Goal: Transaction & Acquisition: Purchase product/service

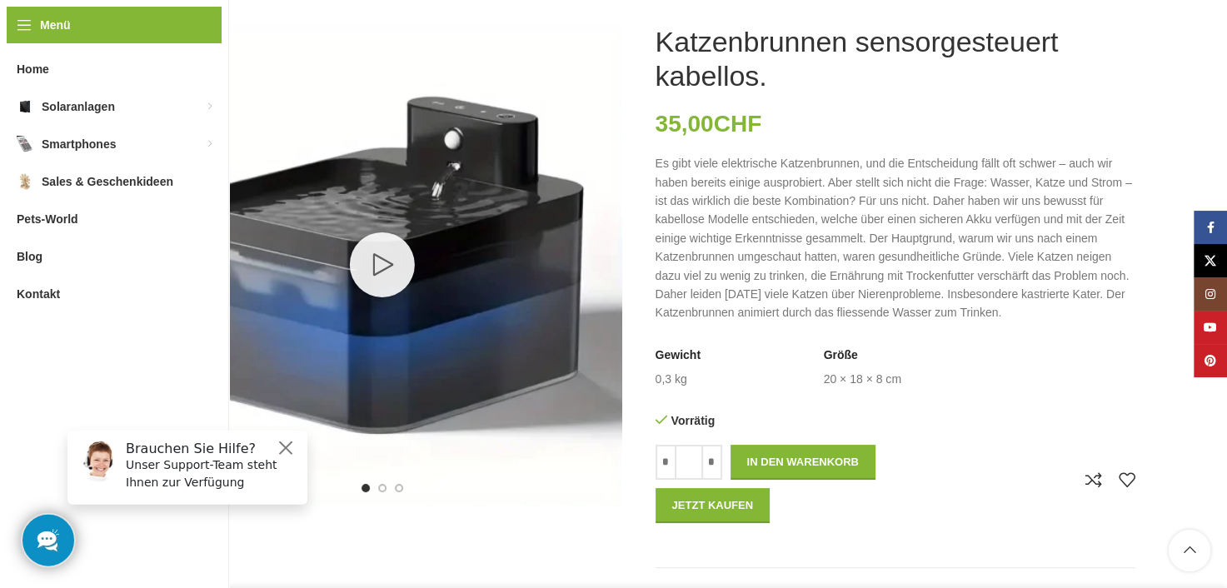
scroll to position [250, 0]
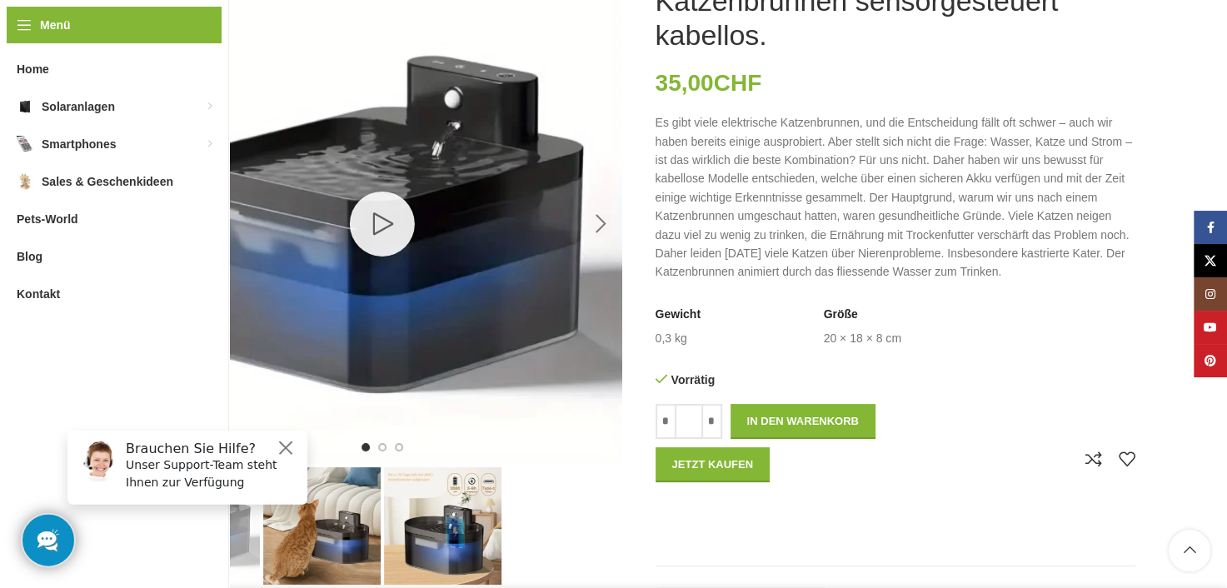
click at [609, 224] on div "Next slide" at bounding box center [602, 224] width 42 height 42
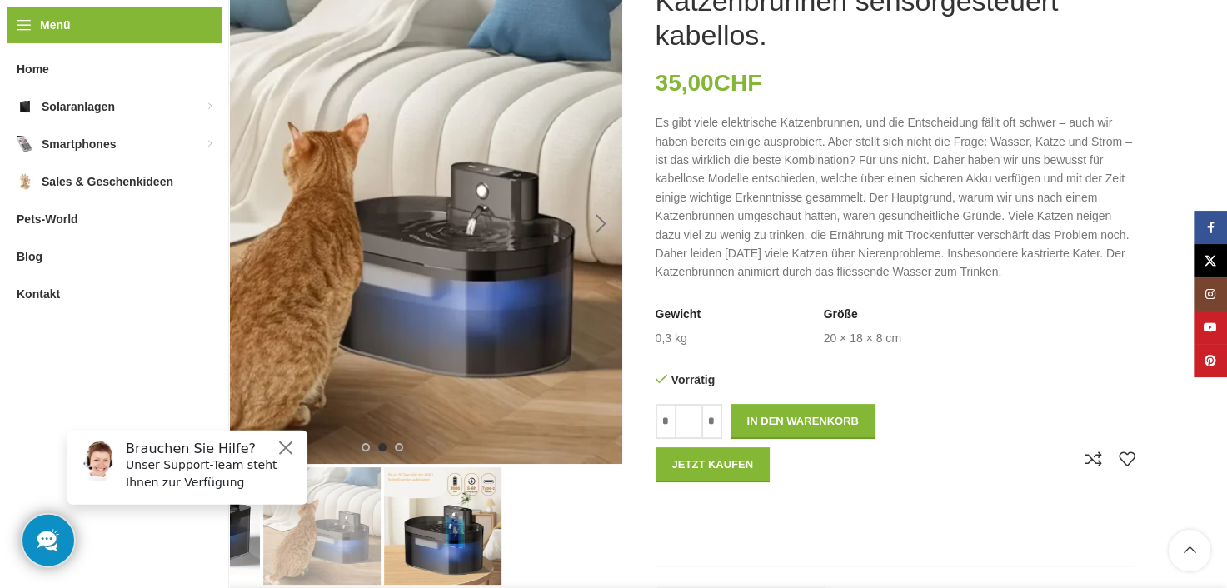
click at [609, 224] on div "Next slide" at bounding box center [602, 224] width 42 height 42
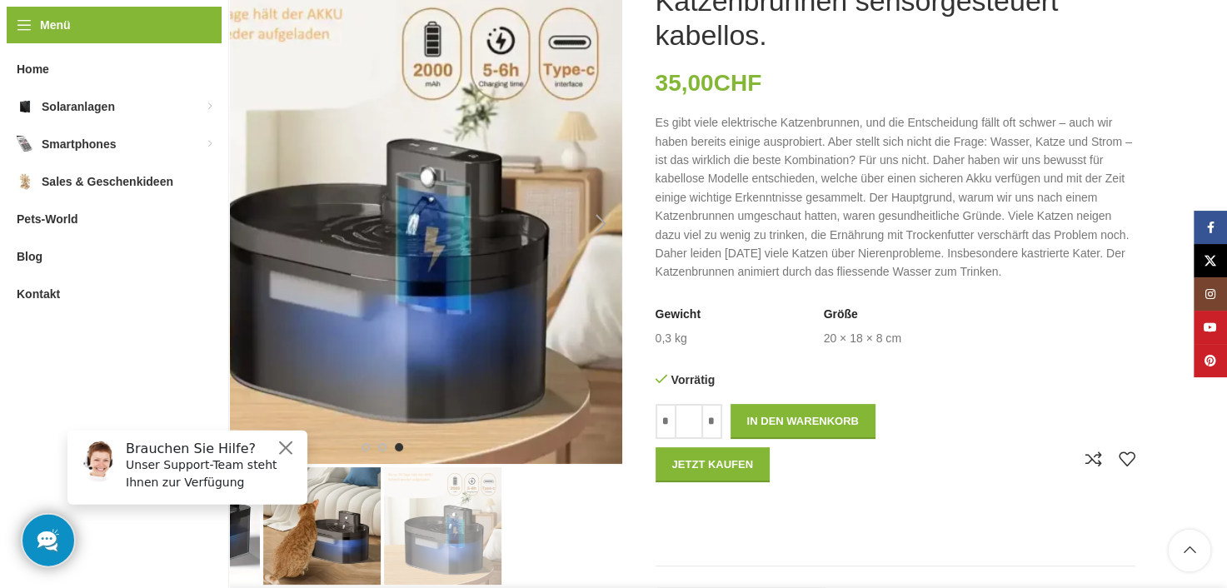
click at [609, 224] on div "Next slide" at bounding box center [602, 224] width 42 height 42
click at [603, 220] on div "Next slide" at bounding box center [602, 224] width 42 height 42
click at [597, 221] on div "Next slide" at bounding box center [602, 224] width 42 height 42
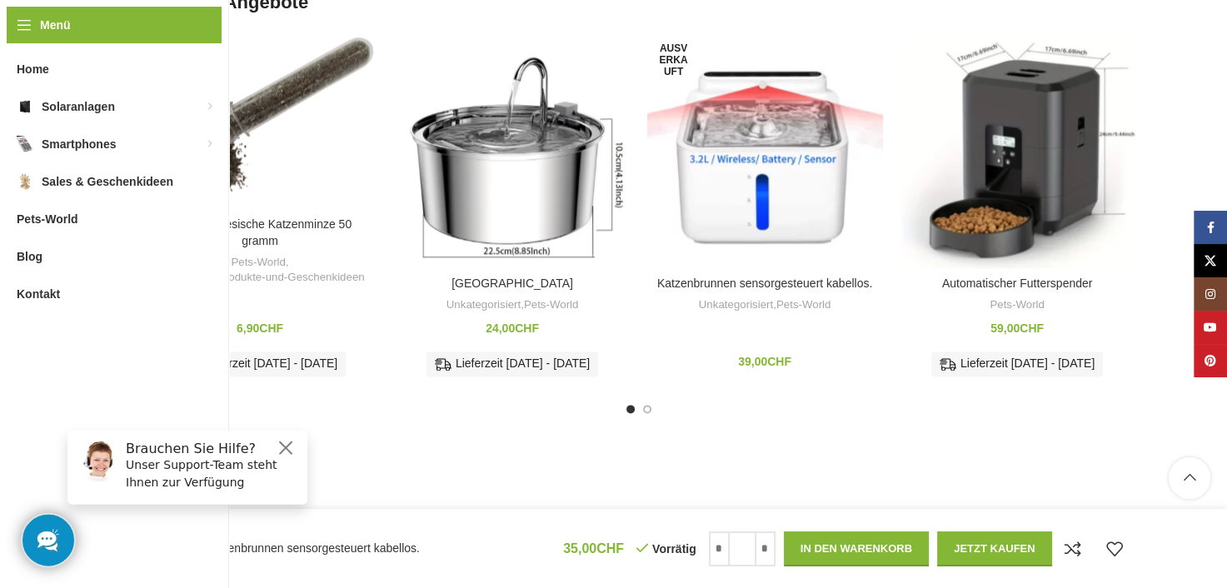
scroll to position [2083, 0]
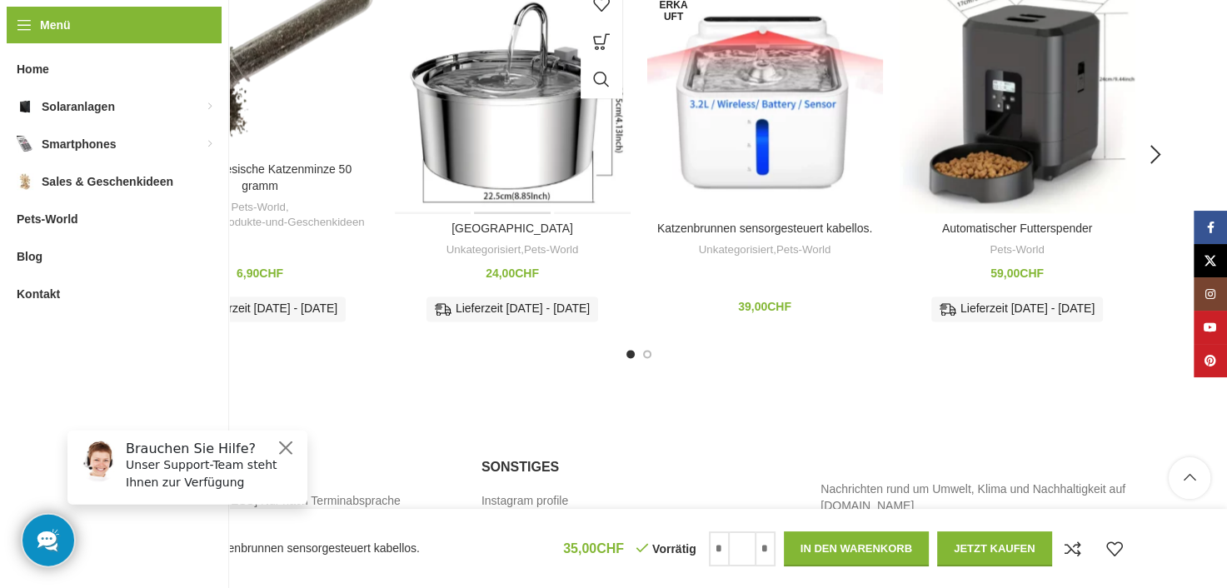
click at [492, 139] on div "Katzenbrunnen" at bounding box center [512, 96] width 78 height 236
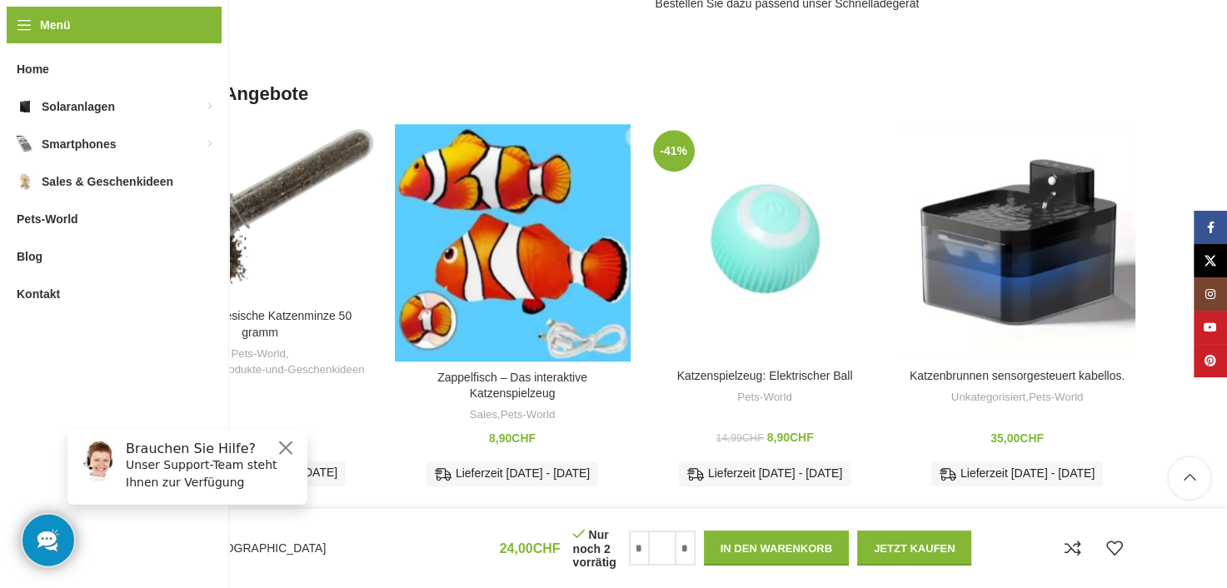
scroll to position [1417, 0]
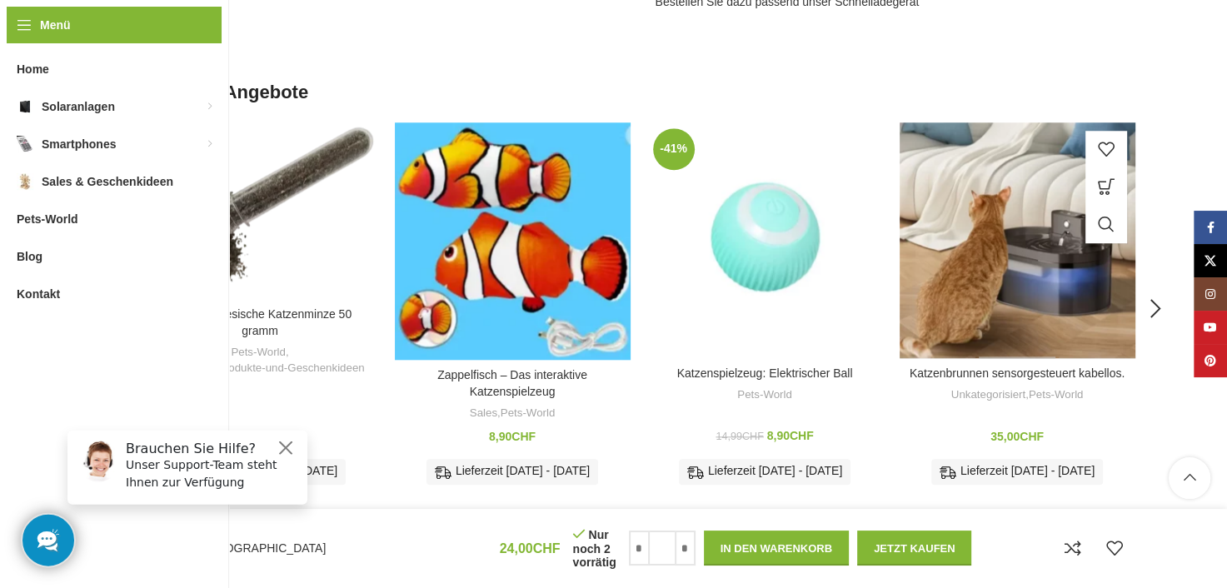
click at [1030, 284] on div "Katzenbrunnen sensorgesteuert kabellos." at bounding box center [1017, 240] width 78 height 236
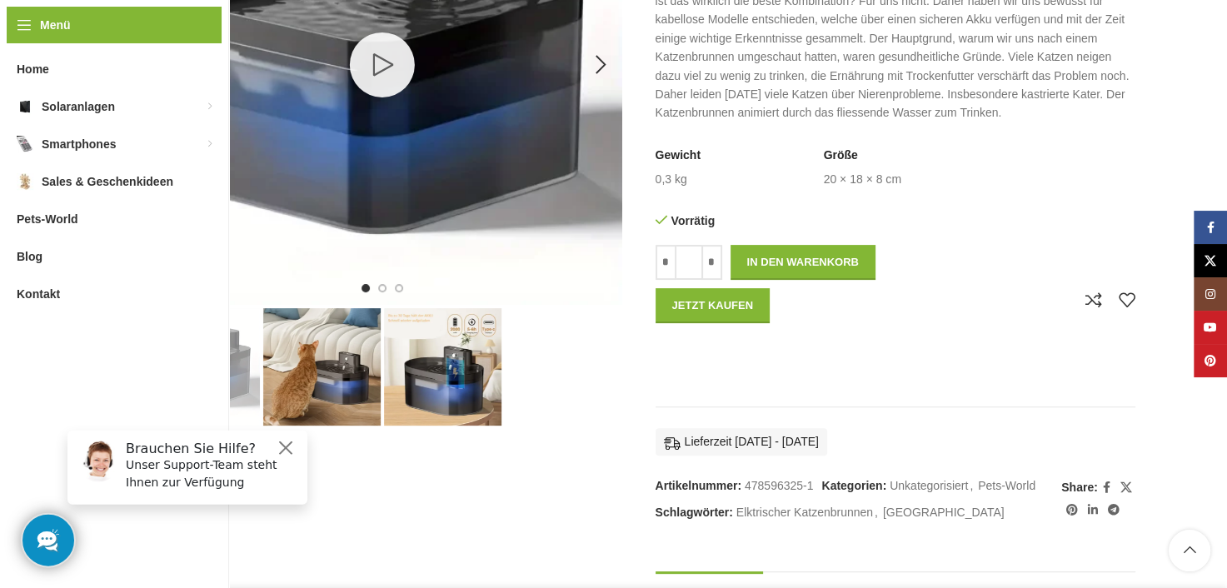
scroll to position [417, 0]
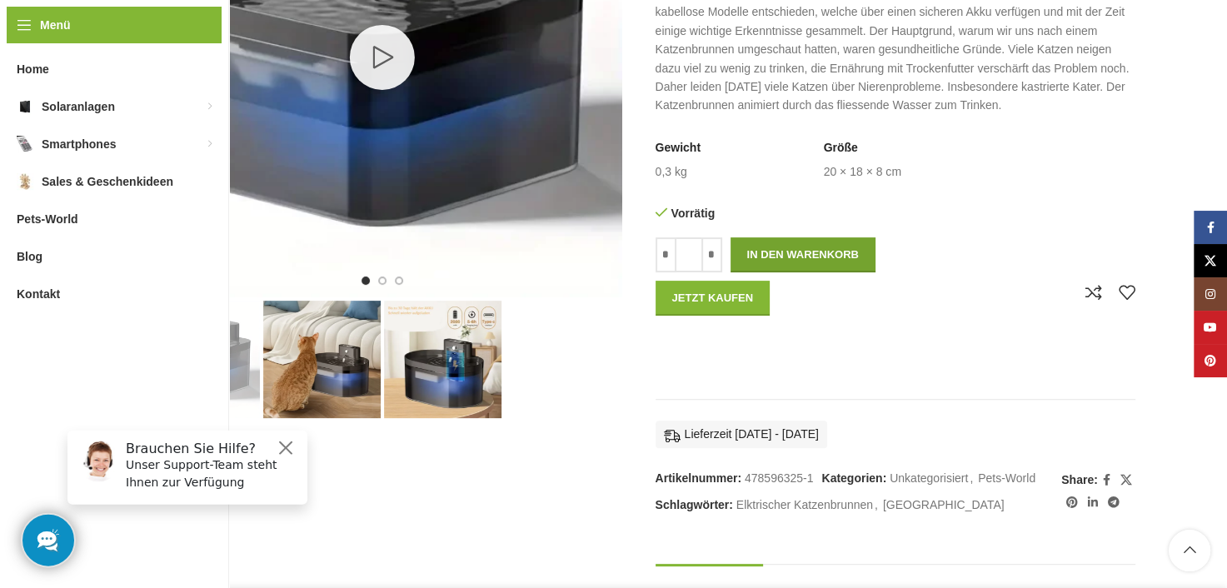
click at [771, 253] on button "In den Warenkorb" at bounding box center [803, 254] width 145 height 35
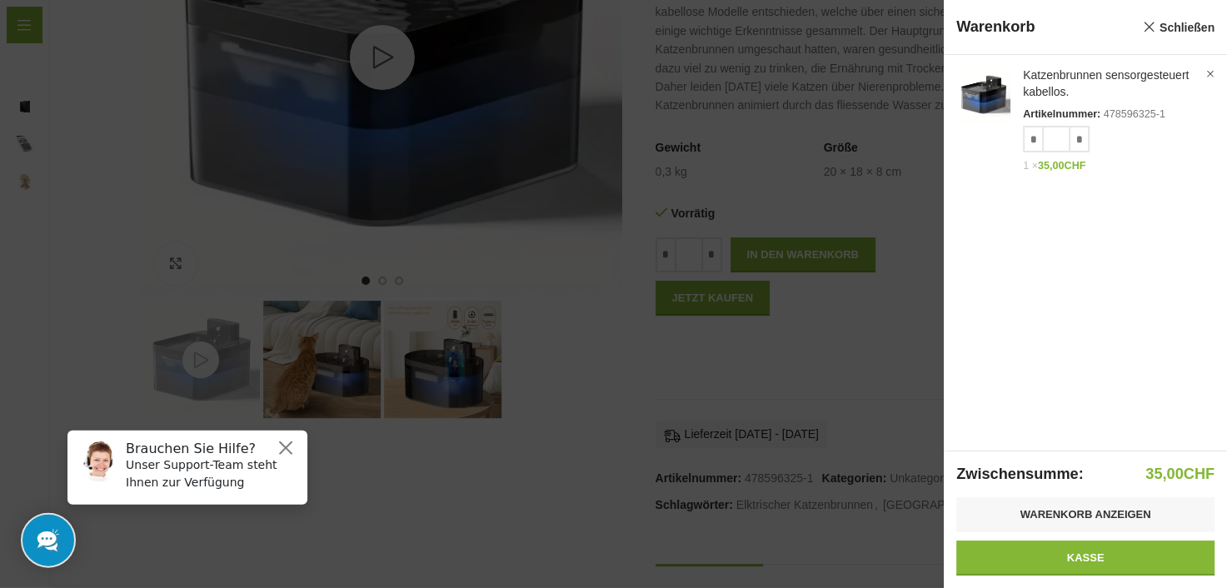
click at [497, 499] on div at bounding box center [613, 294] width 1227 height 588
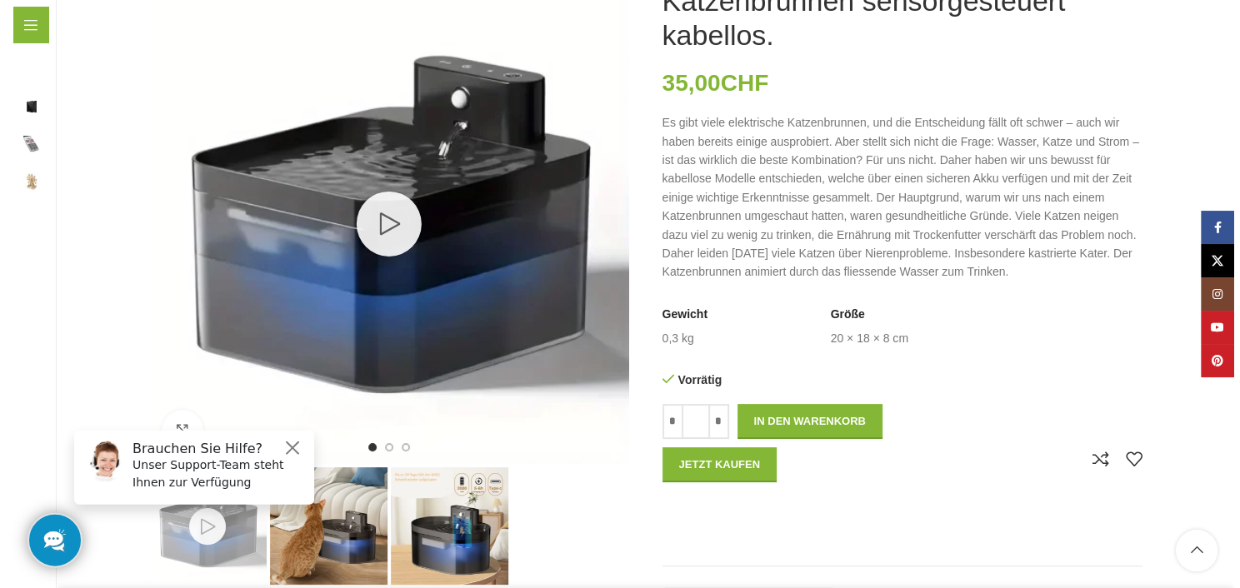
scroll to position [0, 0]
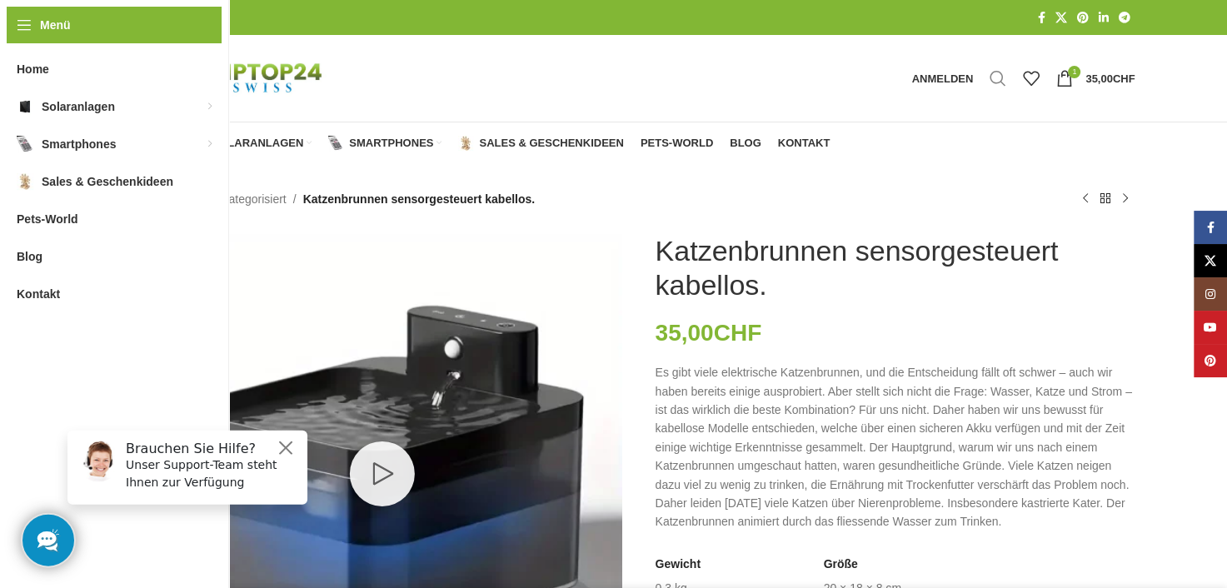
click at [997, 78] on span "Suche" at bounding box center [998, 78] width 17 height 17
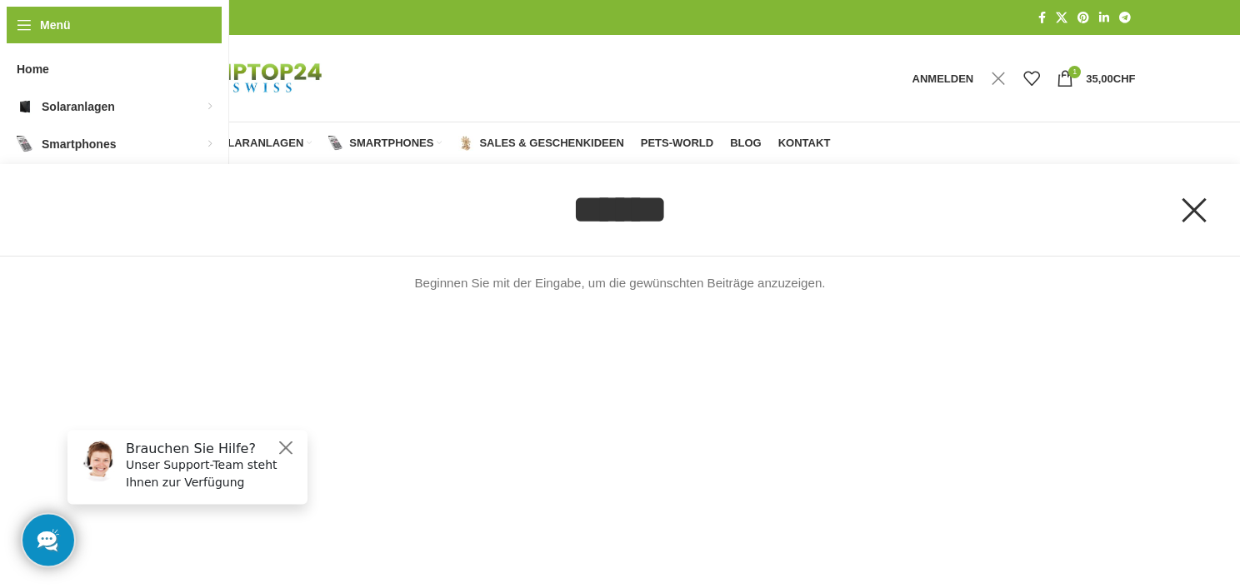
type input "******"
click button "Suche" at bounding box center [0, 0] width 0 height 0
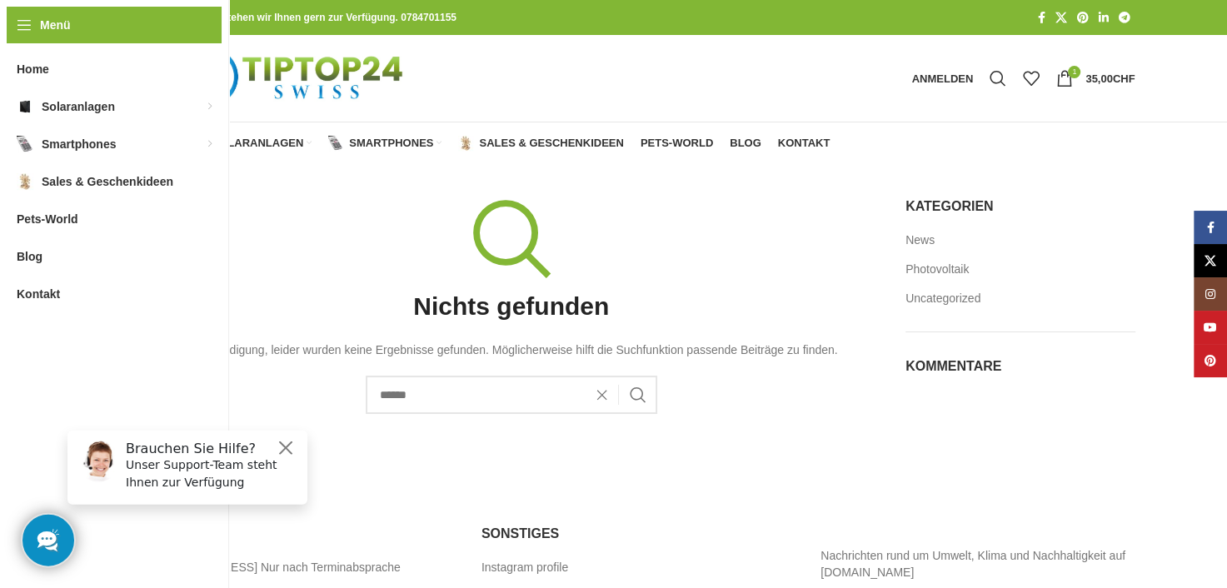
click at [162, 143] on span "Home" at bounding box center [158, 143] width 32 height 13
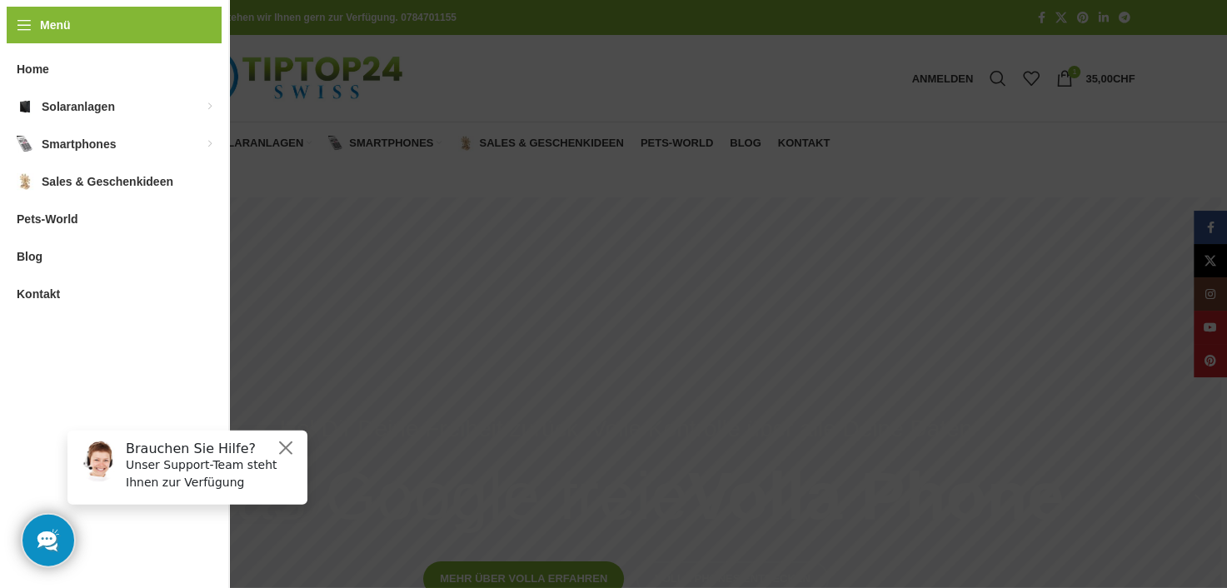
click at [49, 217] on span "Pets-World" at bounding box center [48, 219] width 62 height 30
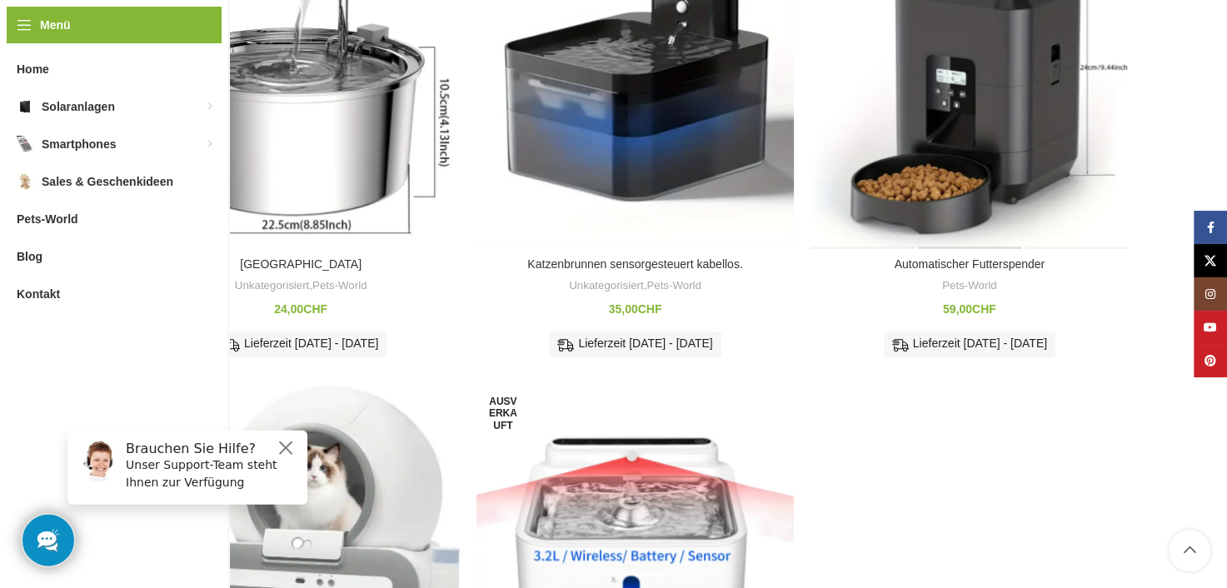
scroll to position [833, 0]
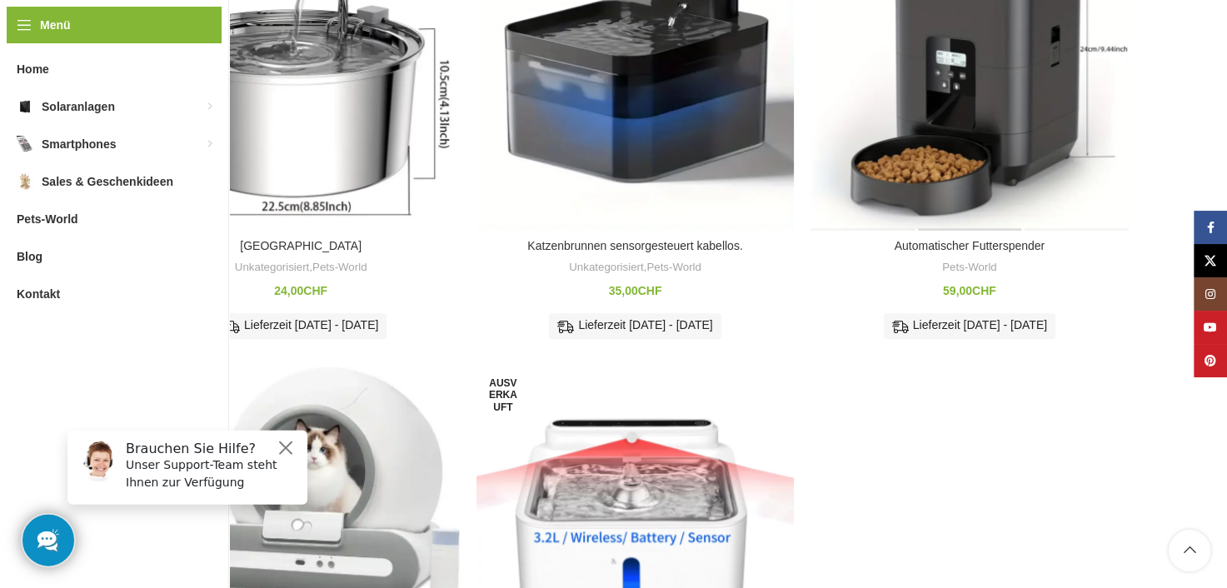
click at [997, 96] on div "Automatischer Futterspender" at bounding box center [970, 71] width 106 height 317
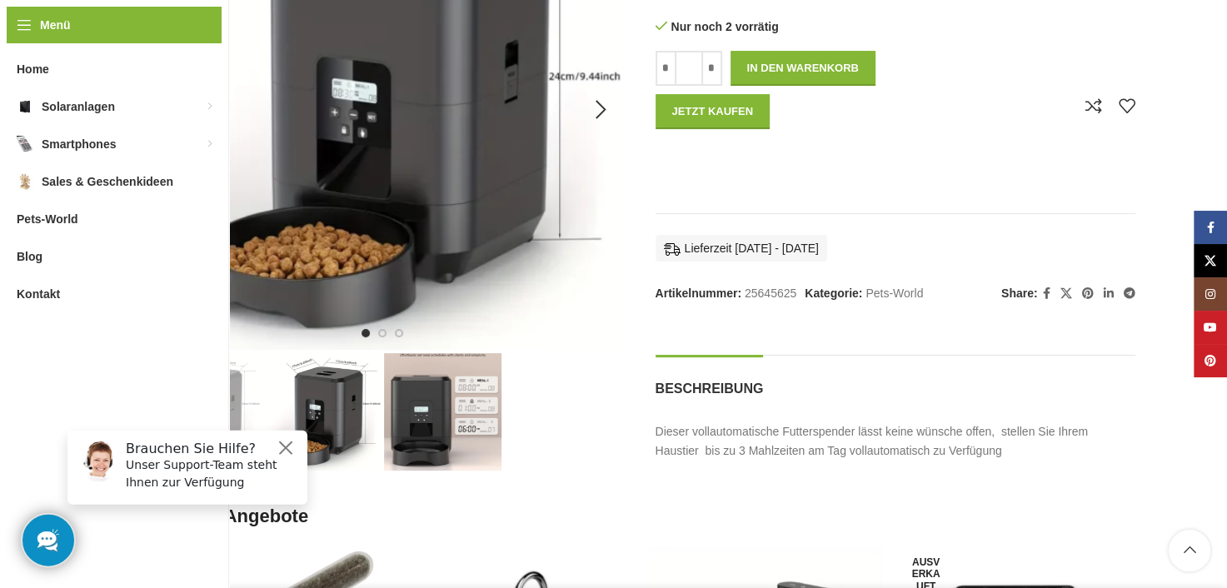
scroll to position [333, 0]
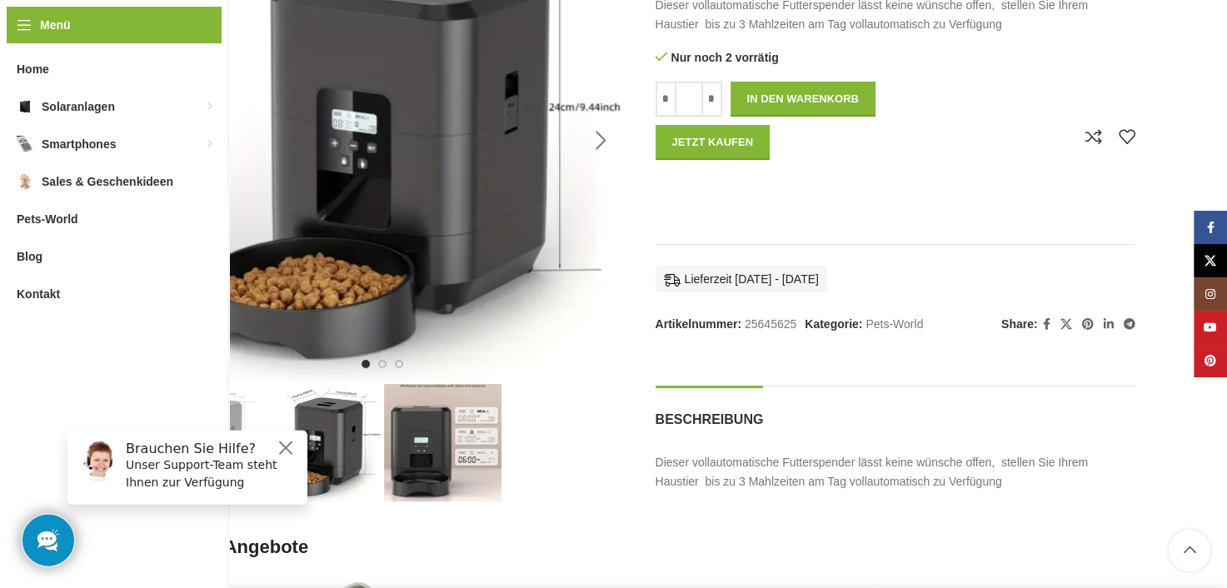
click at [598, 142] on div "Next slide" at bounding box center [602, 141] width 42 height 42
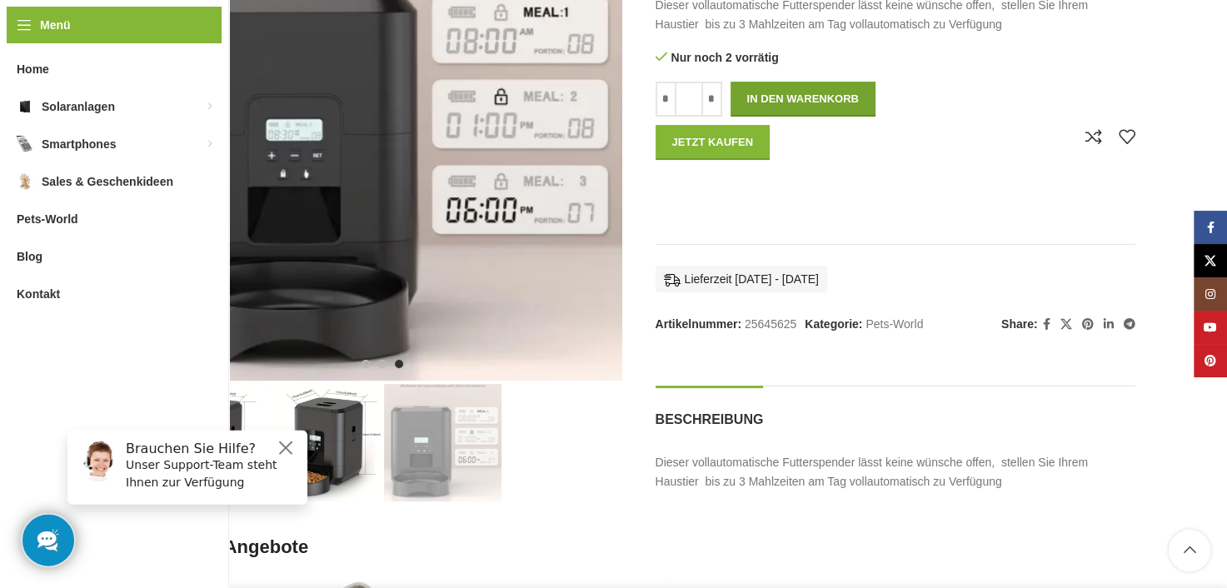
click at [827, 94] on button "In den Warenkorb" at bounding box center [803, 99] width 145 height 35
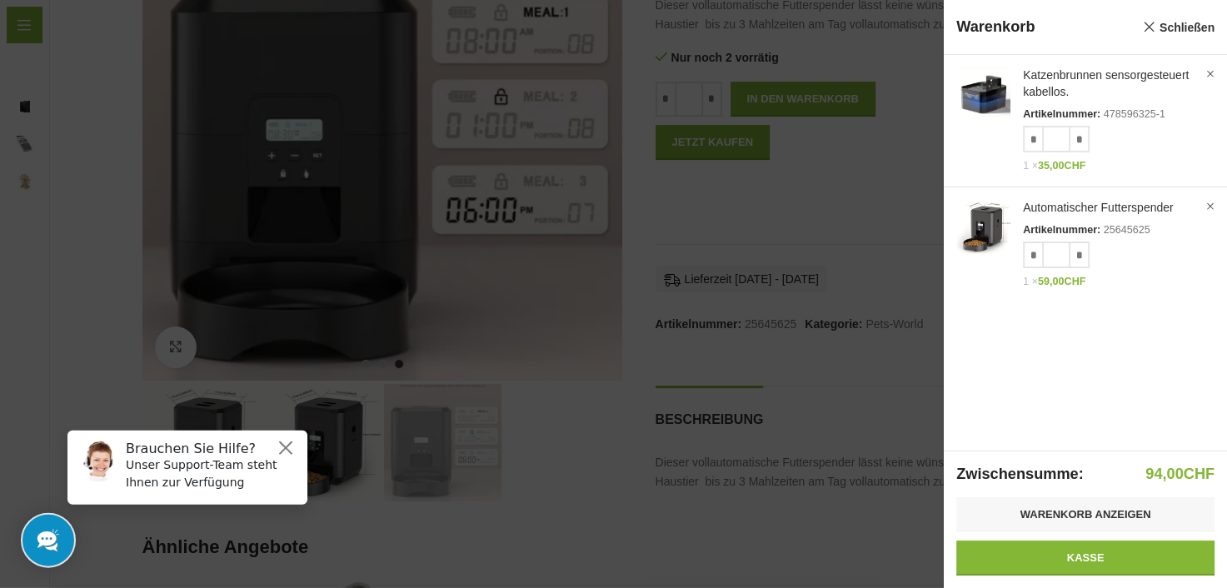
click at [592, 507] on div at bounding box center [613, 294] width 1227 height 588
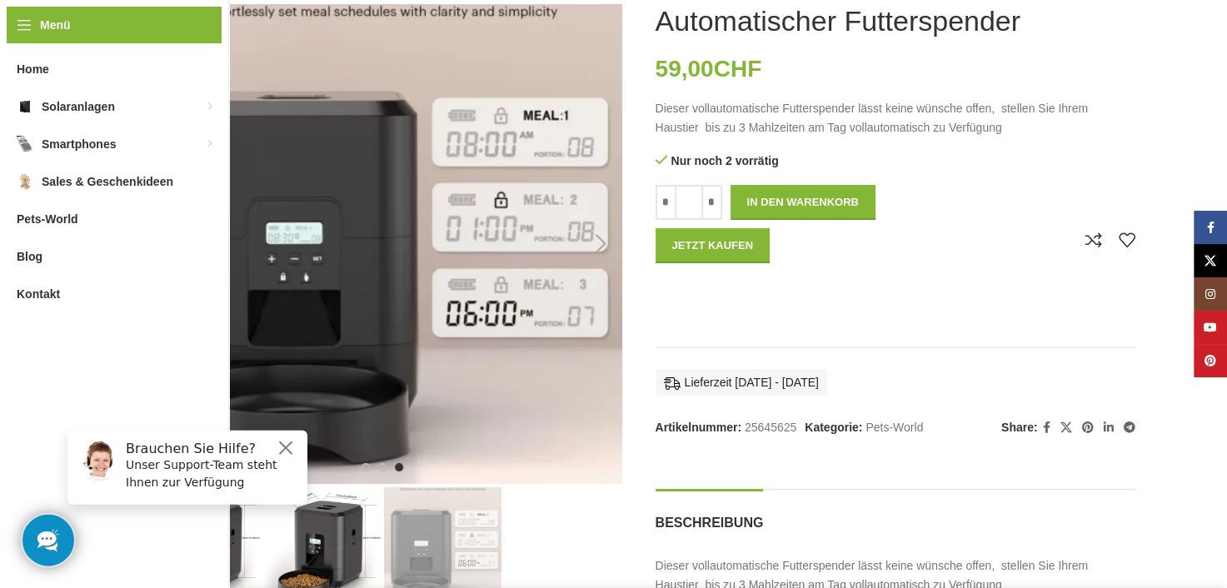
scroll to position [0, 0]
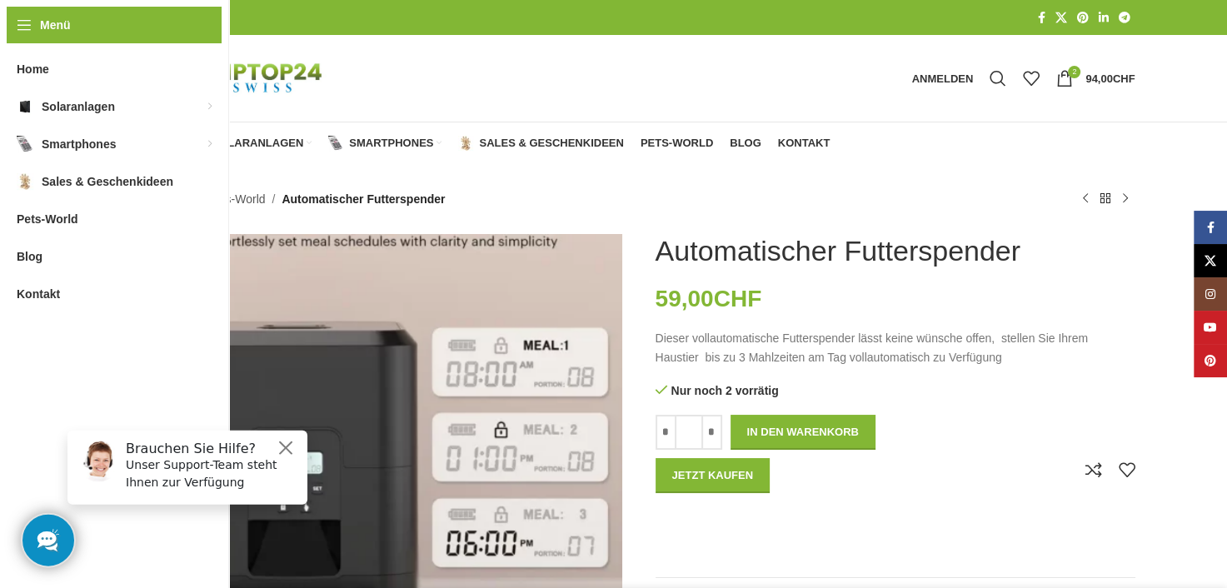
click at [245, 200] on link "Pets-World" at bounding box center [236, 199] width 57 height 18
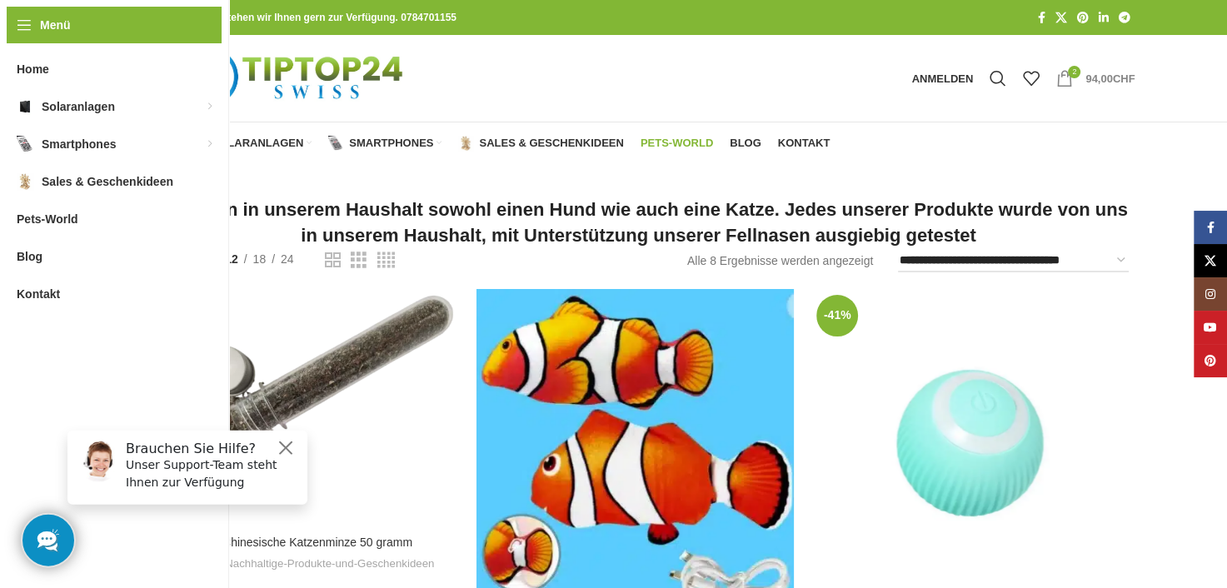
click at [1102, 81] on bdi "94,00 CHF" at bounding box center [1110, 78] width 49 height 12
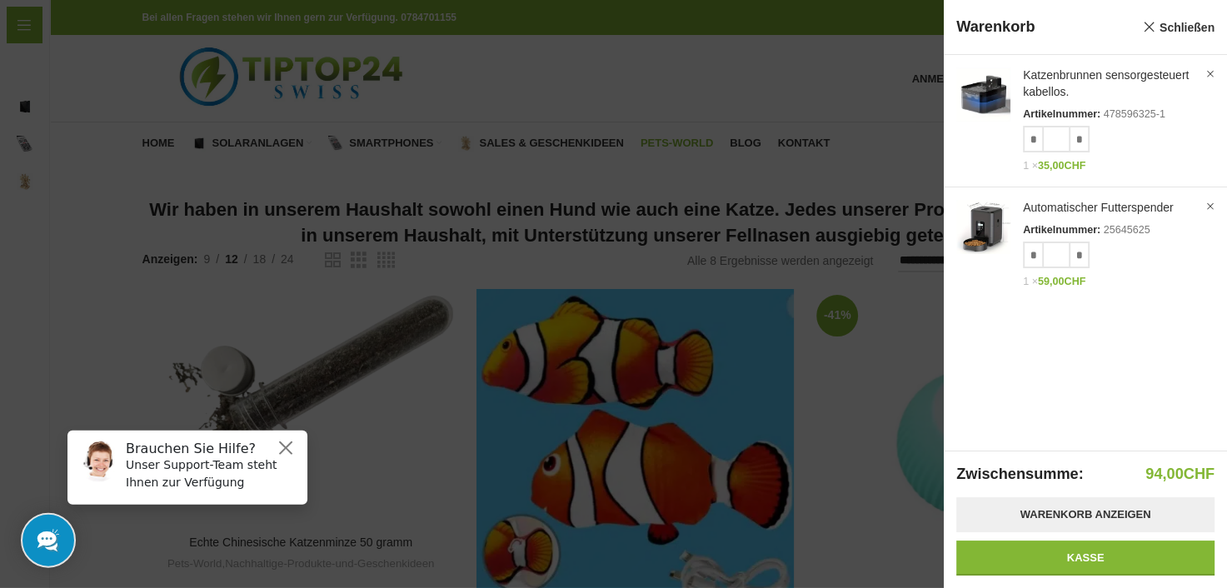
click at [1053, 531] on link "Warenkorb anzeigen" at bounding box center [1086, 514] width 258 height 35
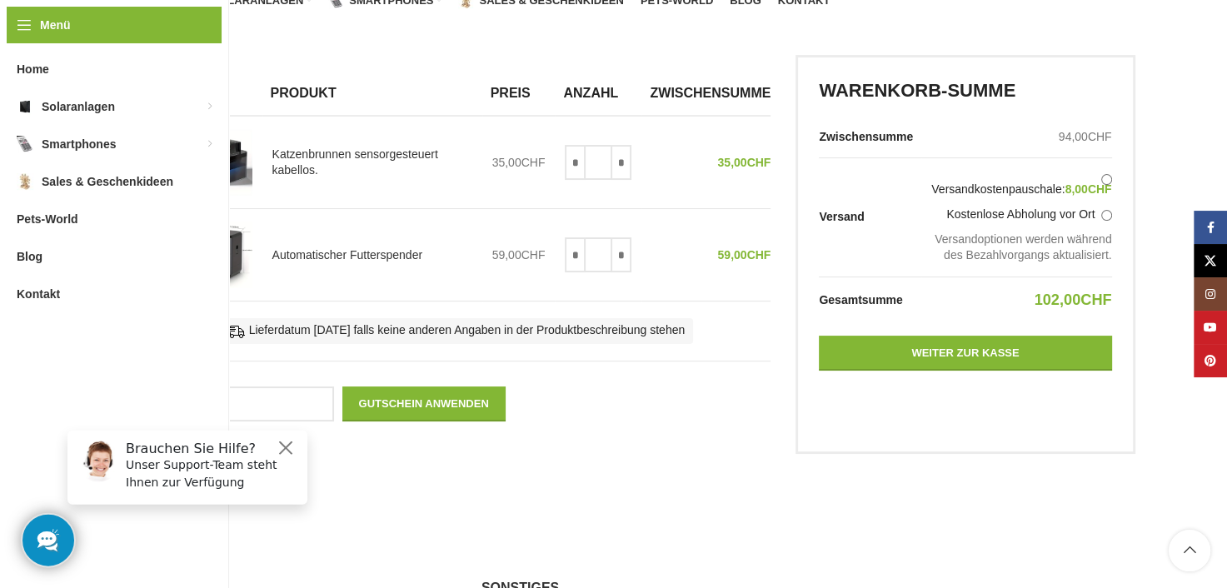
scroll to position [167, 0]
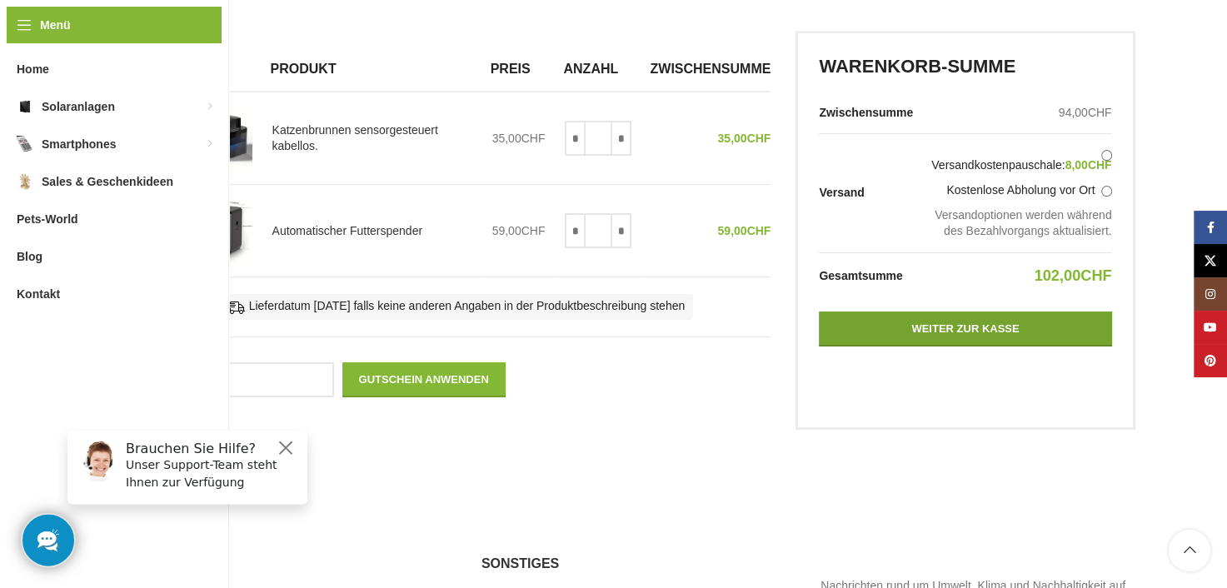
click at [957, 347] on link "Weiter zur Kasse" at bounding box center [965, 329] width 292 height 35
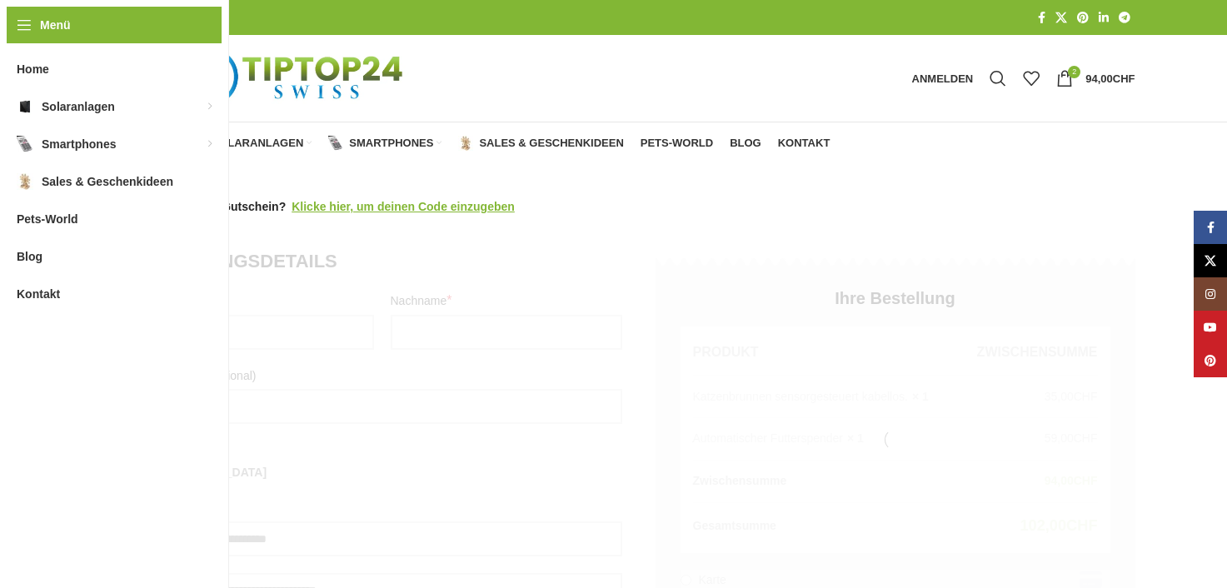
select select "**"
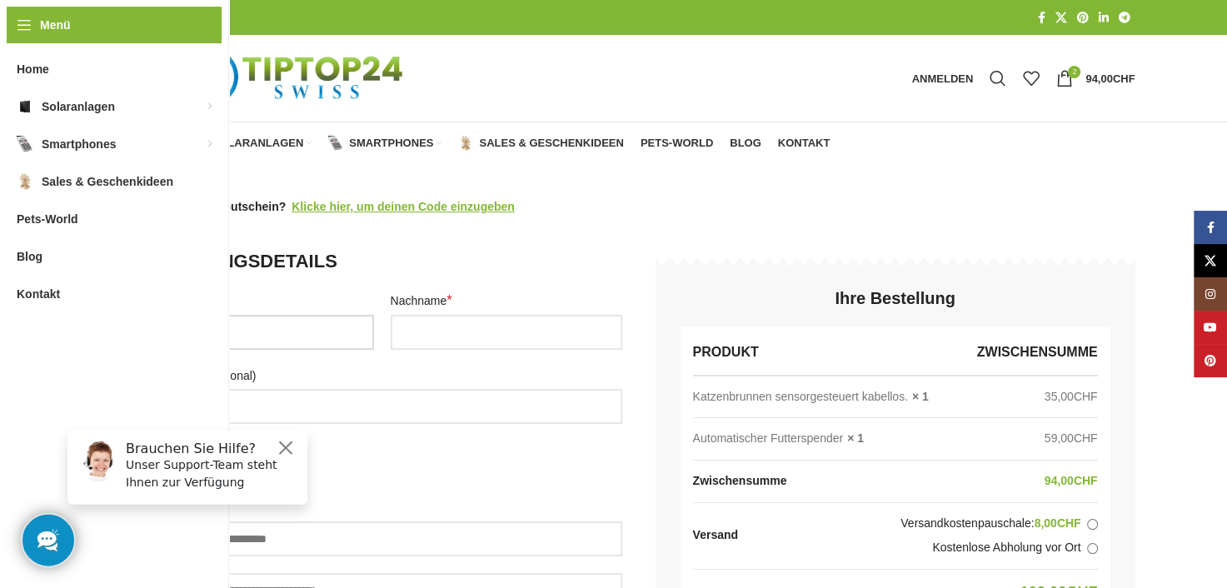
click at [312, 342] on input "Vorname *" at bounding box center [258, 332] width 232 height 35
type input "*****"
type input "*"
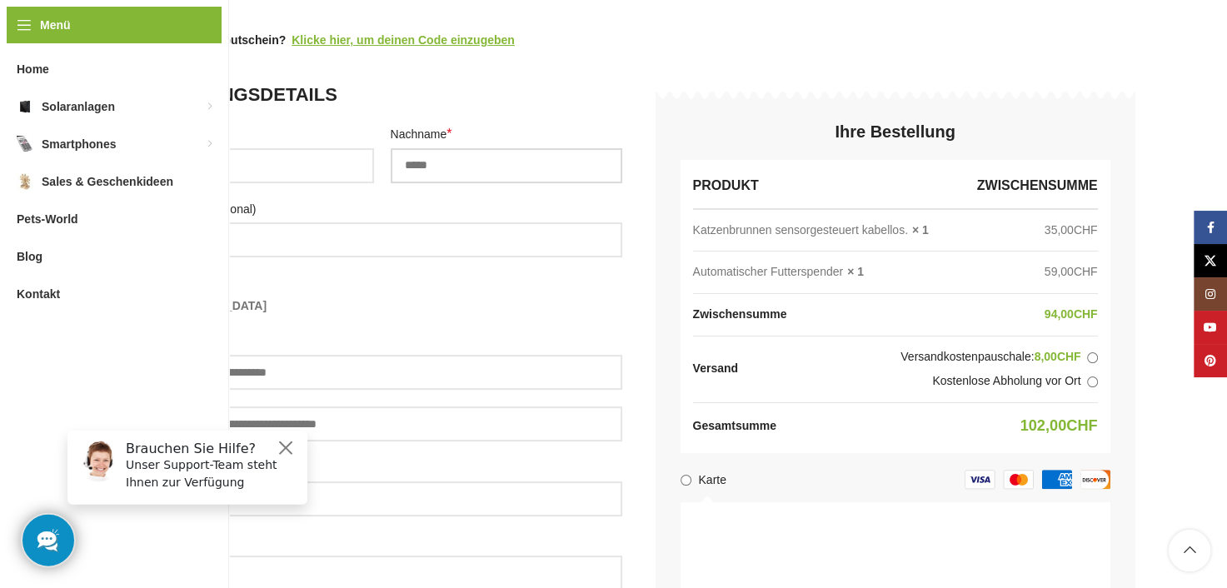
scroll to position [250, 0]
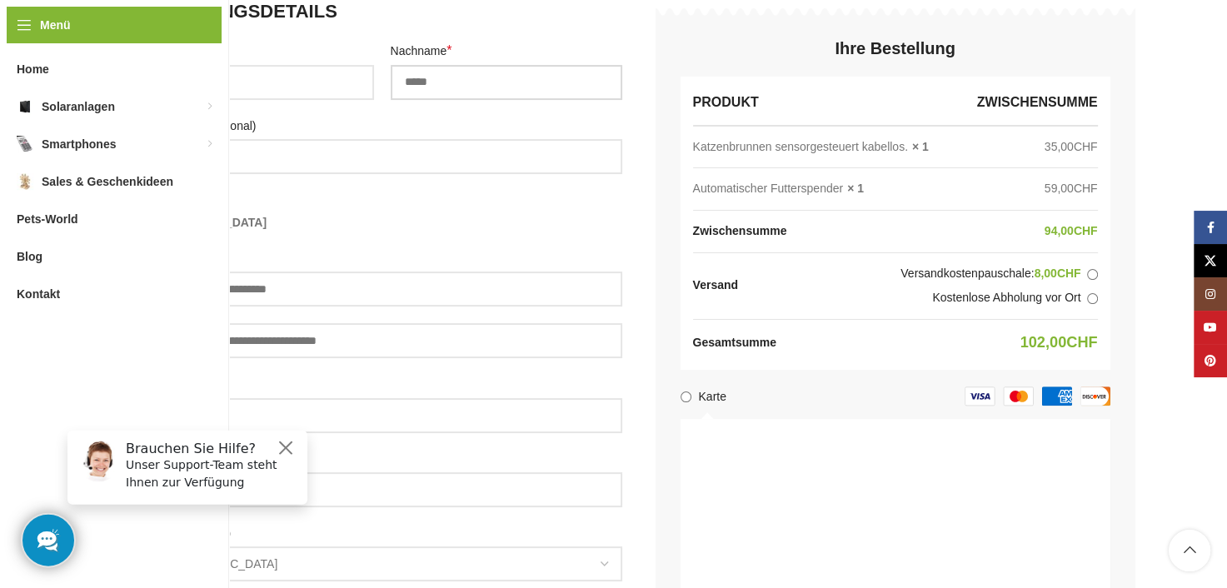
type input "*****"
click at [274, 294] on input "Straße *" at bounding box center [382, 289] width 480 height 35
type input "**********"
type input "****"
click at [287, 450] on button "Close" at bounding box center [286, 447] width 20 height 20
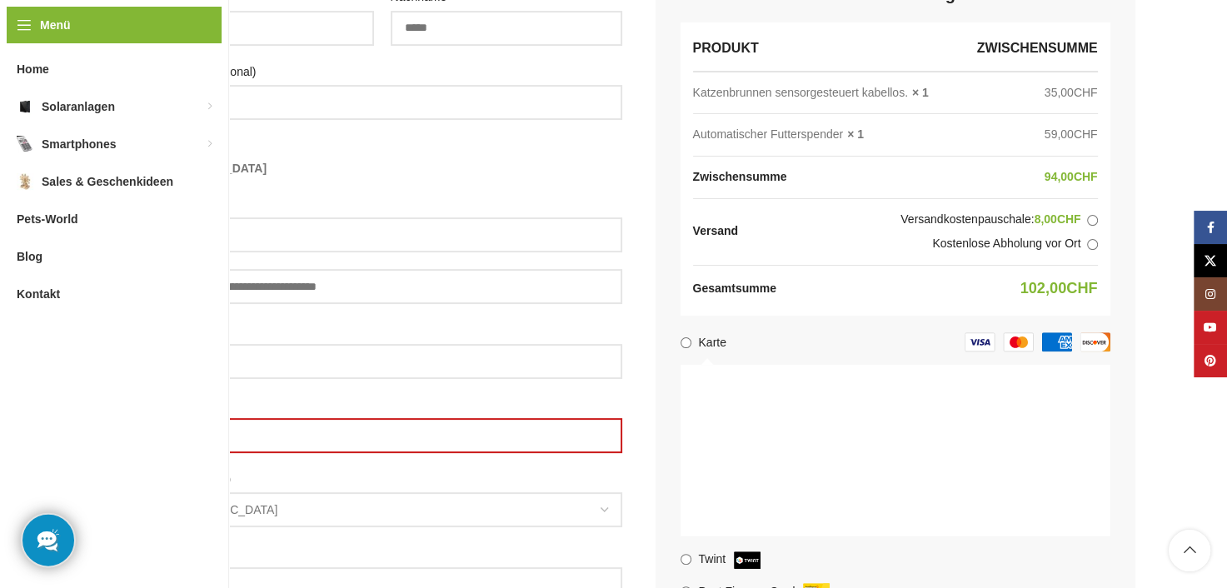
scroll to position [333, 0]
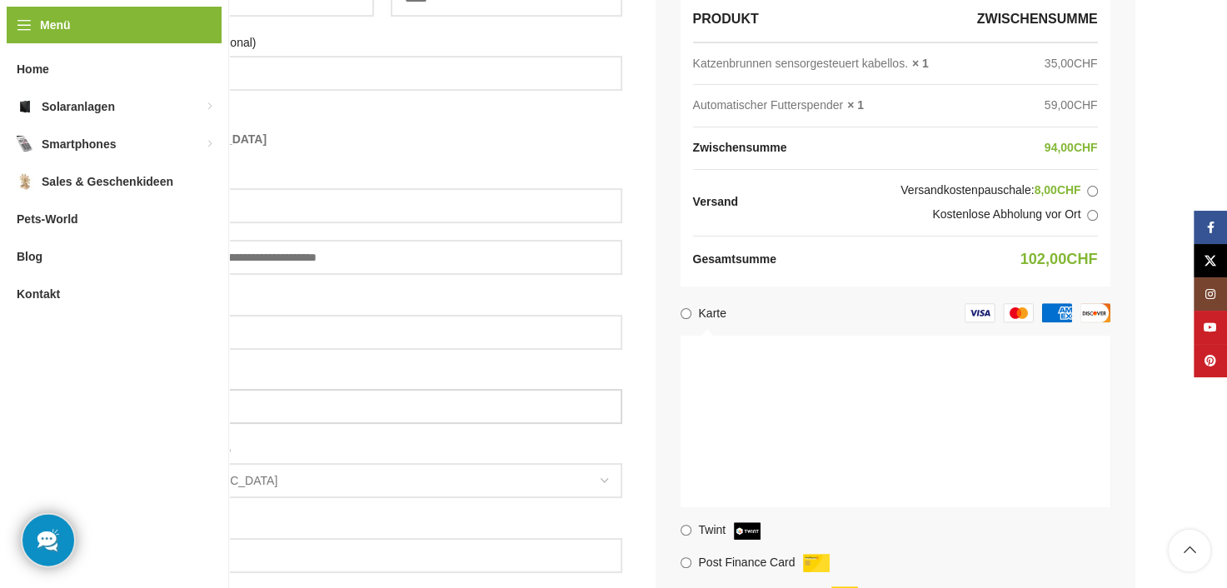
click at [247, 410] on input "Ort / Stadt *" at bounding box center [382, 406] width 480 height 35
type input "**********"
click at [252, 487] on span "[GEOGRAPHIC_DATA]" at bounding box center [382, 481] width 477 height 32
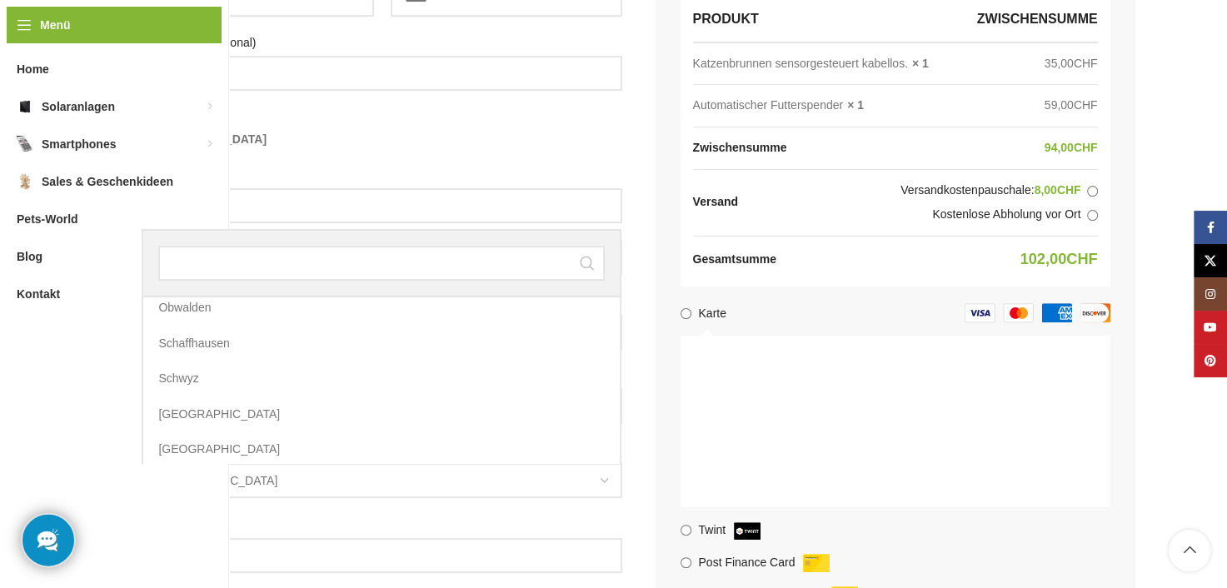
scroll to position [335, 0]
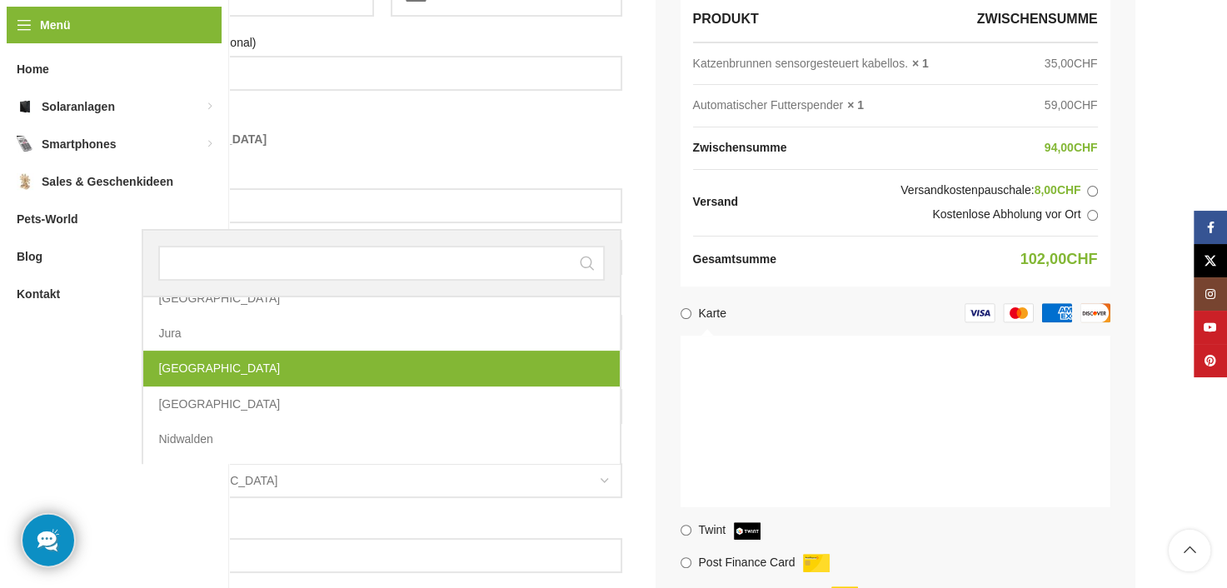
select select "**"
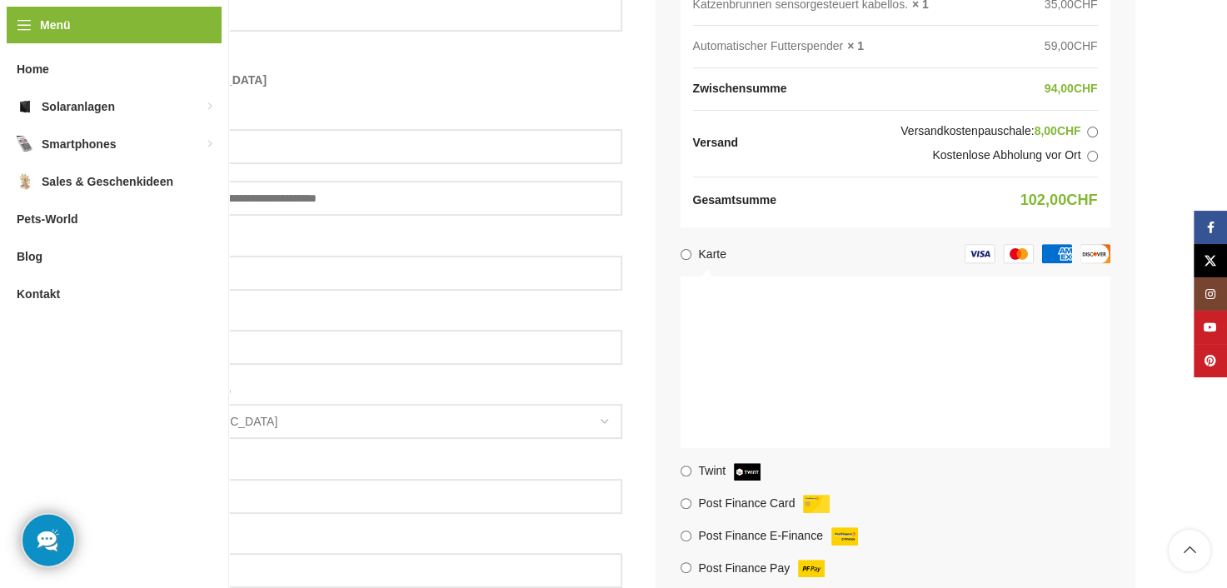
scroll to position [500, 0]
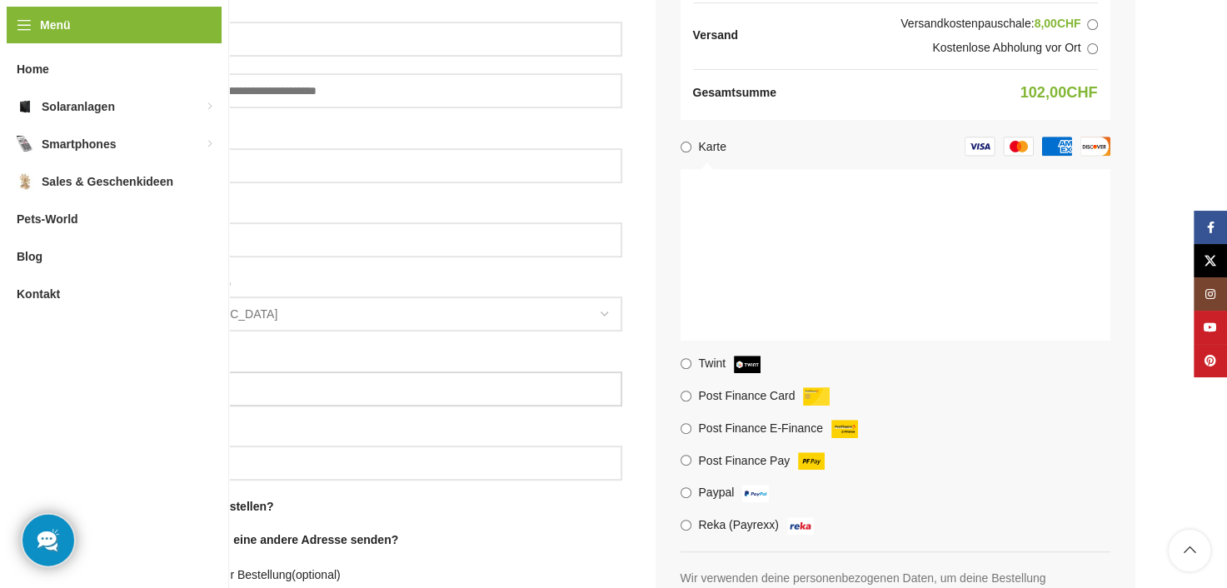
click at [265, 397] on input "Telefon *" at bounding box center [382, 389] width 480 height 35
type input "**********"
click at [201, 464] on input "E-Mail-Adresse *" at bounding box center [382, 463] width 480 height 35
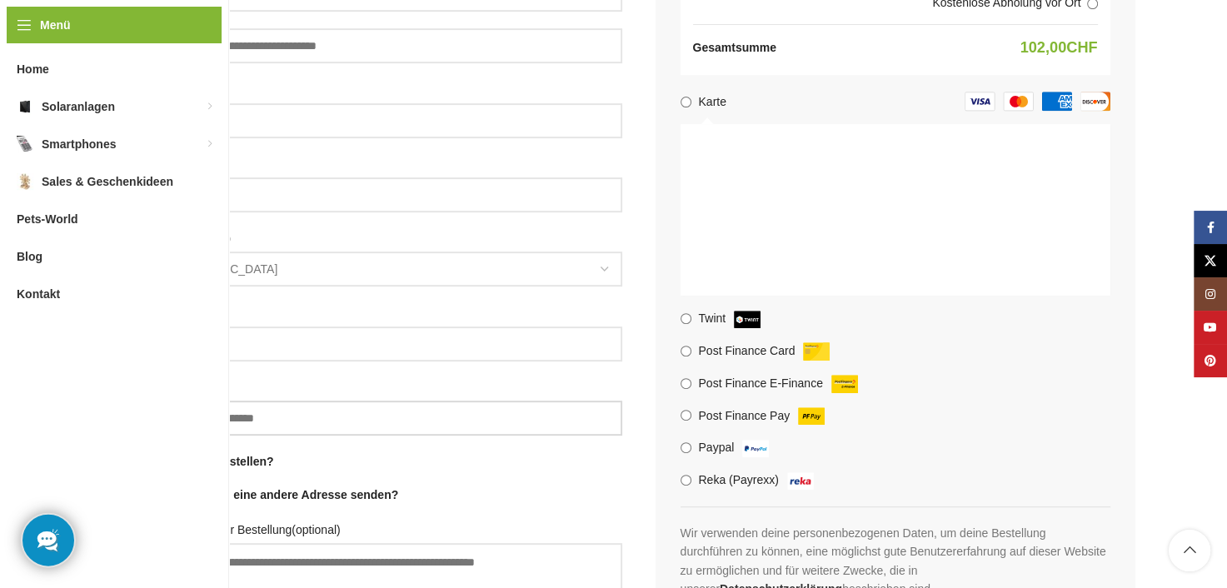
scroll to position [583, 0]
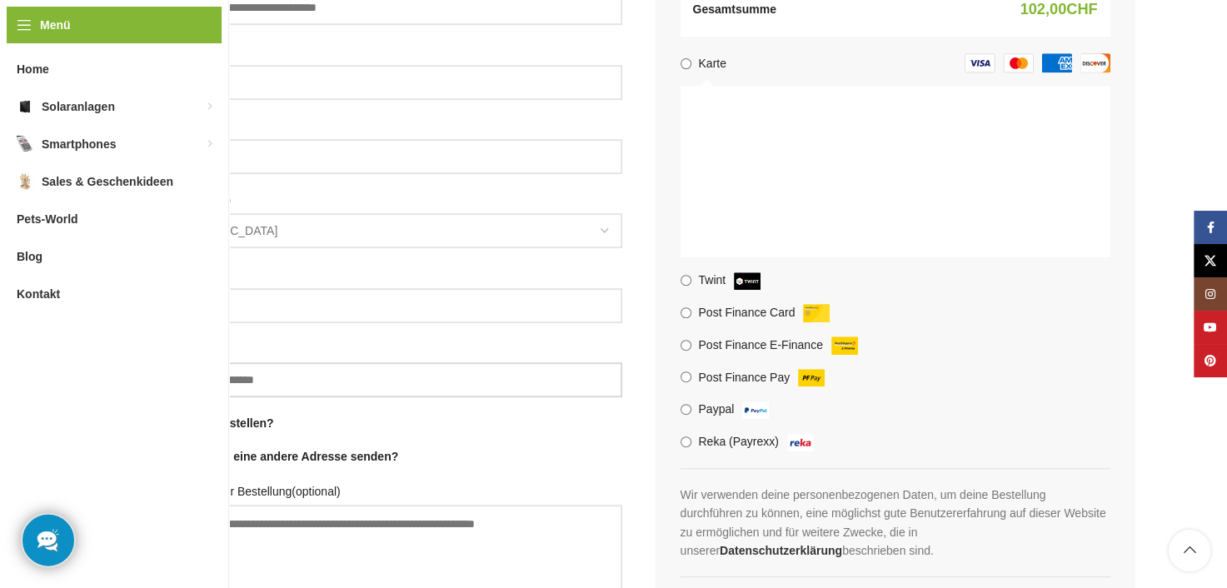
type input "**********"
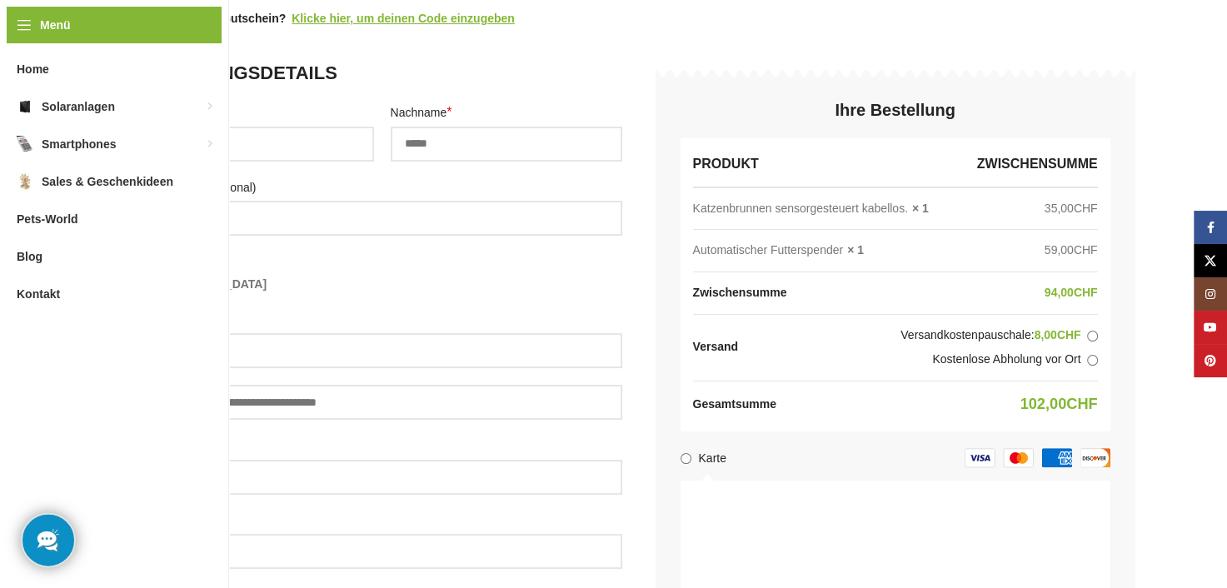
scroll to position [0, 0]
